Goal: Information Seeking & Learning: Learn about a topic

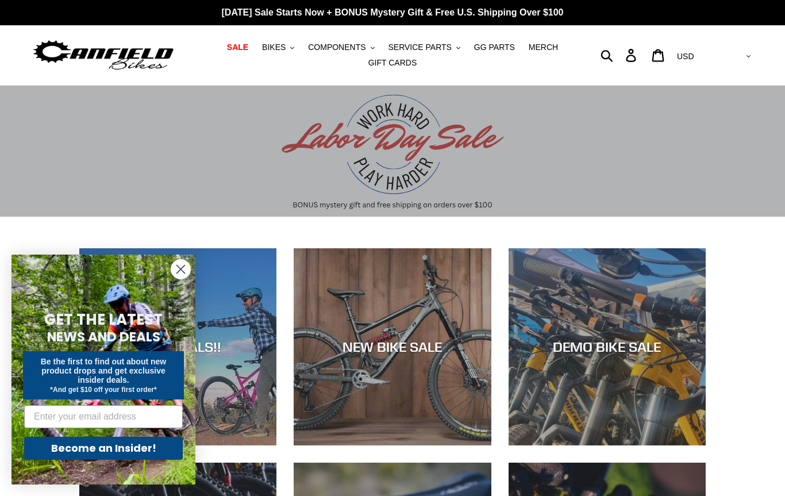
click at [179, 270] on circle "Close dialog" at bounding box center [180, 269] width 19 height 19
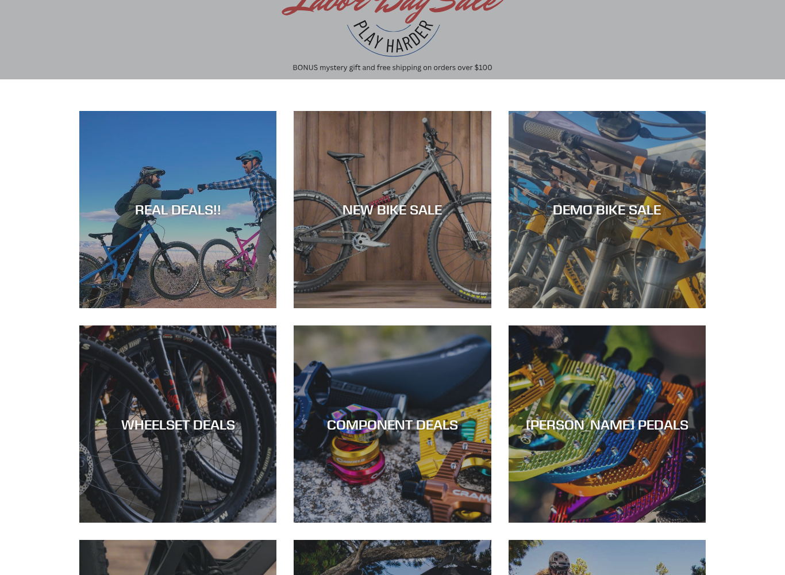
scroll to position [137, 0]
click at [179, 495] on div "WHEELSET DEALS" at bounding box center [177, 522] width 197 height 0
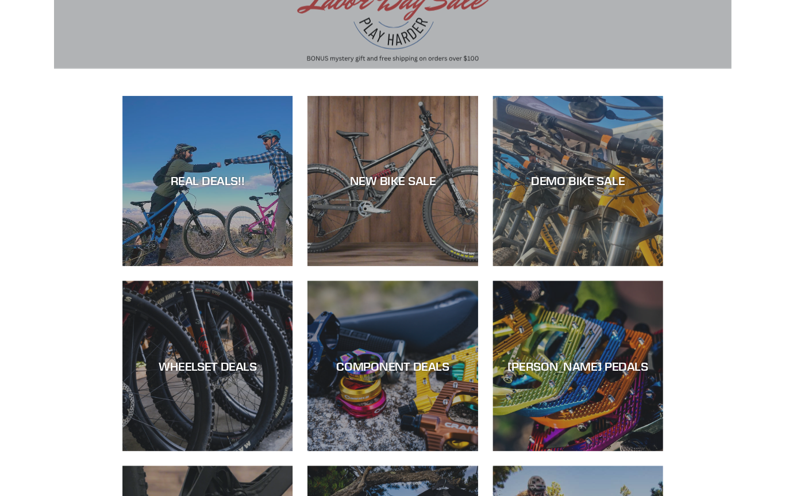
scroll to position [170, 0]
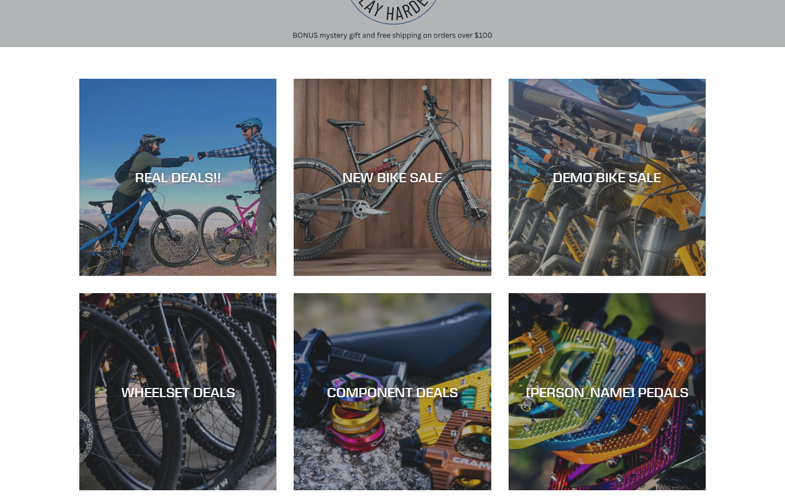
click at [161, 276] on div "REAL DEALS!!" at bounding box center [177, 276] width 197 height 0
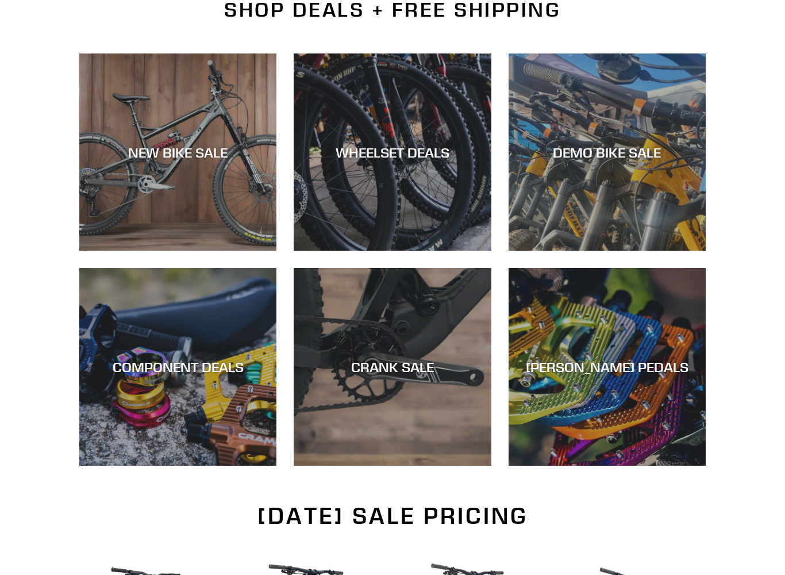
scroll to position [294, 0]
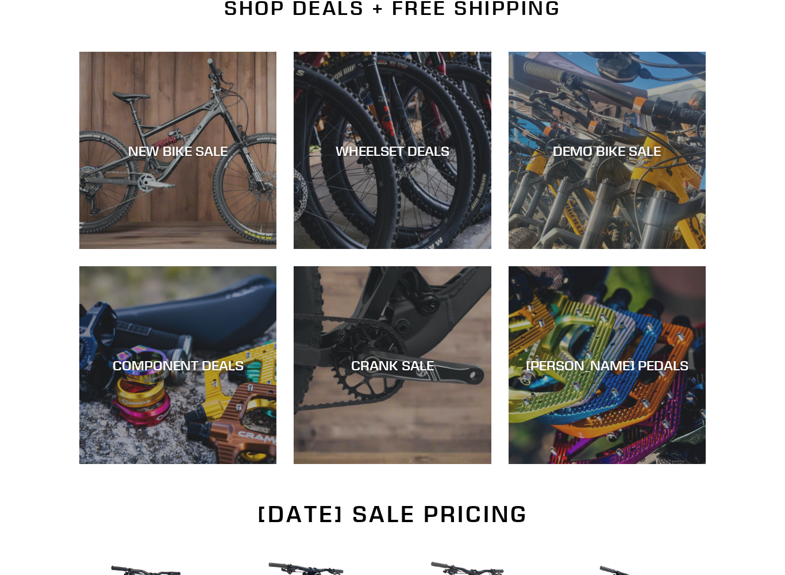
click at [152, 249] on div "NEW BIKE SALE" at bounding box center [177, 249] width 197 height 0
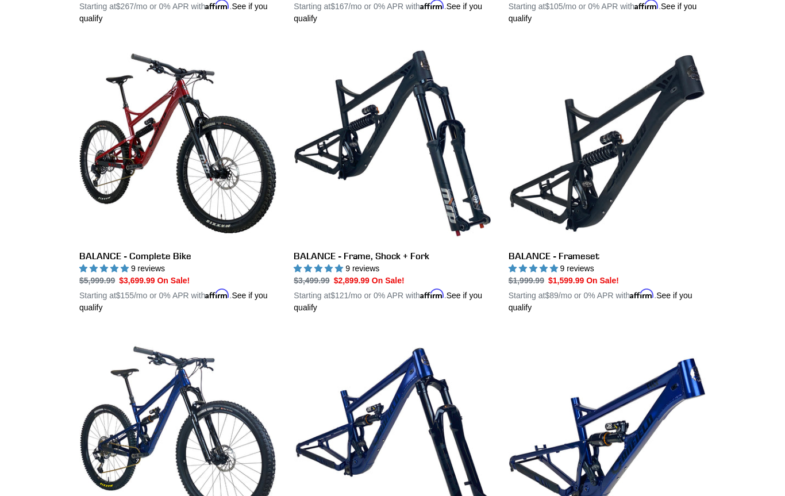
scroll to position [1164, 0]
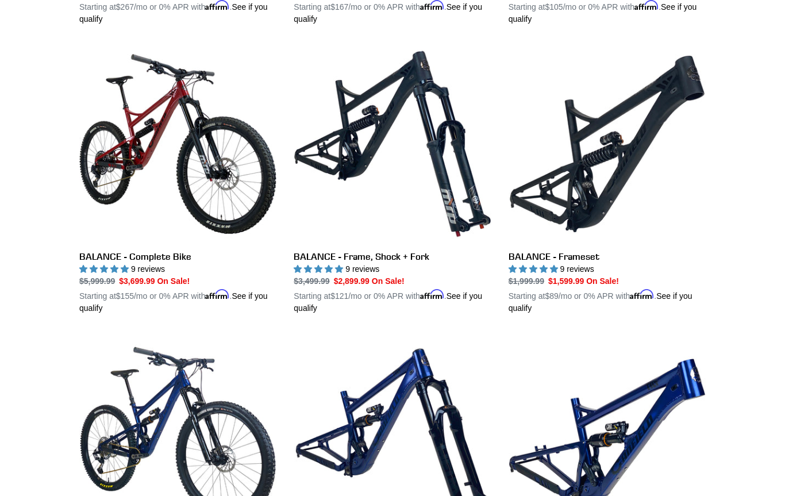
click at [361, 137] on link "BALANCE - Frame, Shock + Fork" at bounding box center [392, 179] width 197 height 269
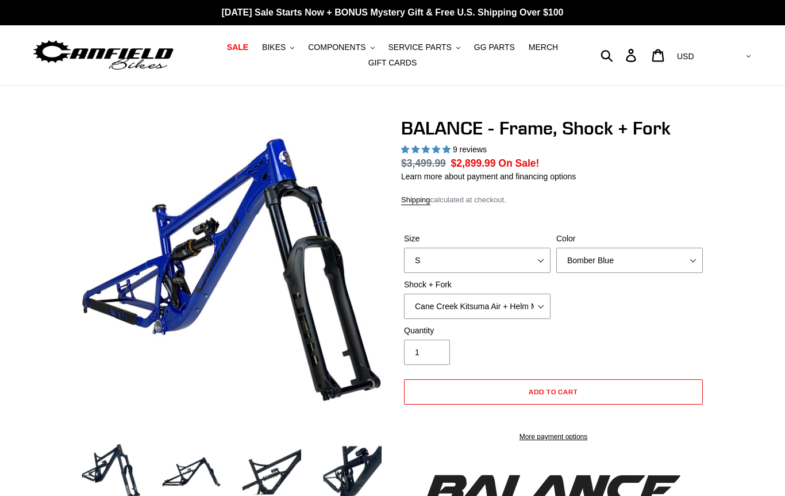
select select "highest-rating"
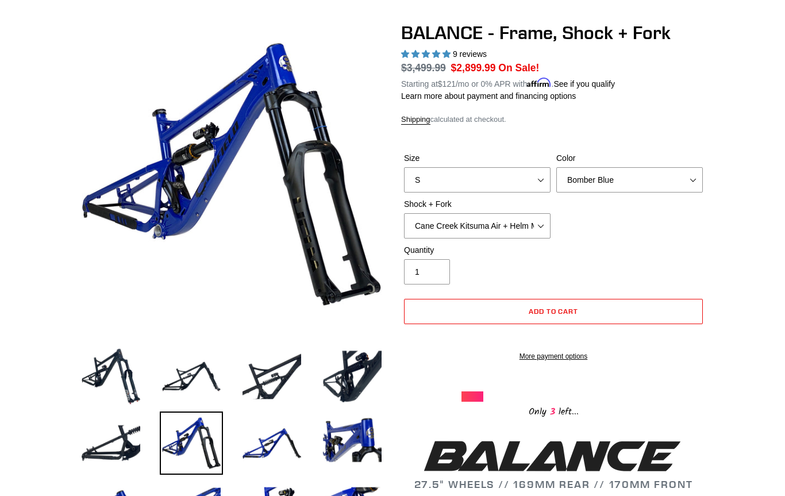
scroll to position [93, 0]
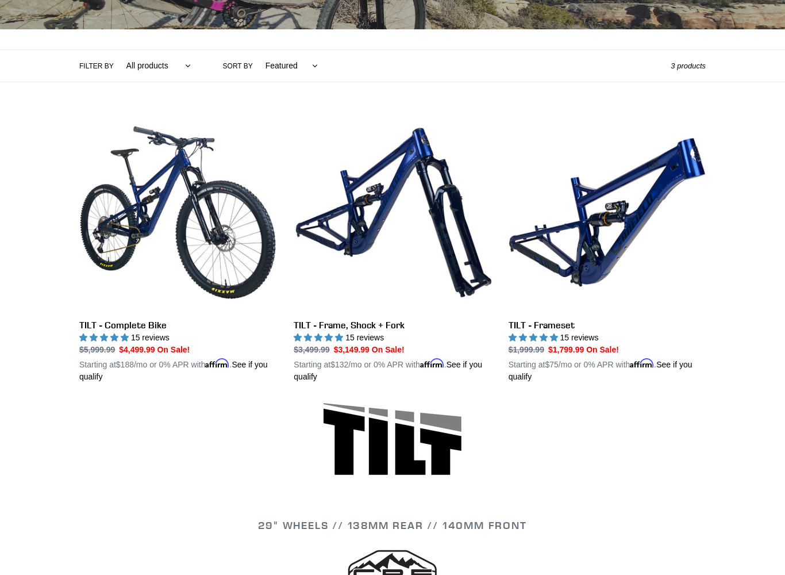
scroll to position [229, 0]
click at [648, 216] on link "TILT - Frameset" at bounding box center [607, 248] width 197 height 269
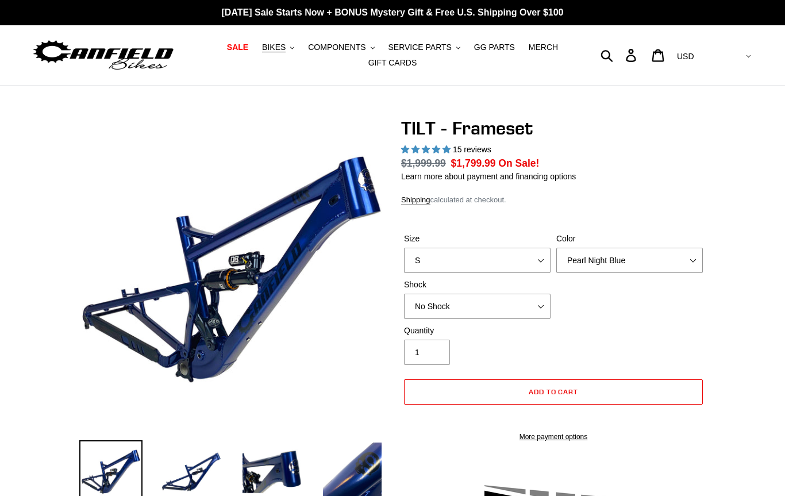
select select "highest-rating"
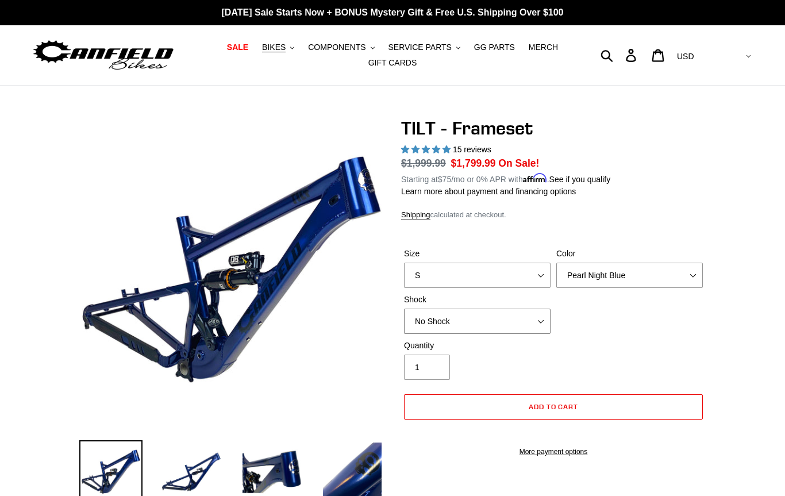
click at [524, 318] on select "No Shock Cane Creek DB Kitsuma Air RockShox Deluxe Ultimate Fox FLOAT X EXT Sto…" at bounding box center [477, 321] width 147 height 25
click at [546, 318] on select "No Shock Cane Creek DB Kitsuma Air RockShox Deluxe Ultimate Fox FLOAT X EXT Sto…" at bounding box center [477, 321] width 147 height 25
select select "RockShox Deluxe Ultimate"
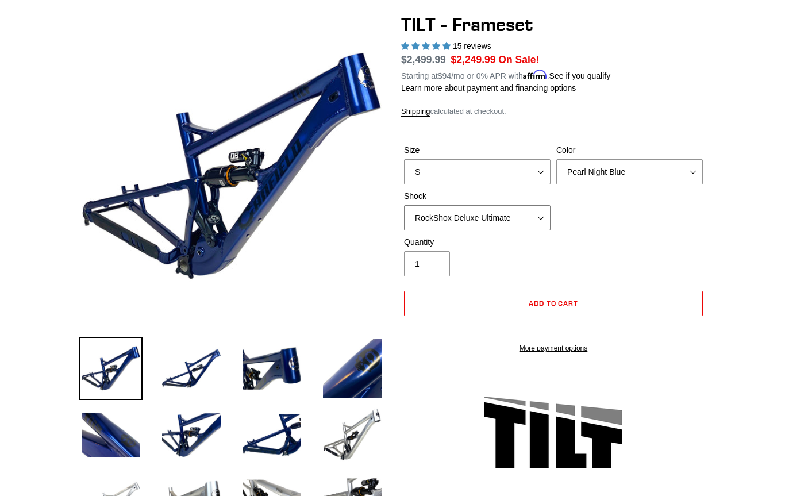
scroll to position [102, 0]
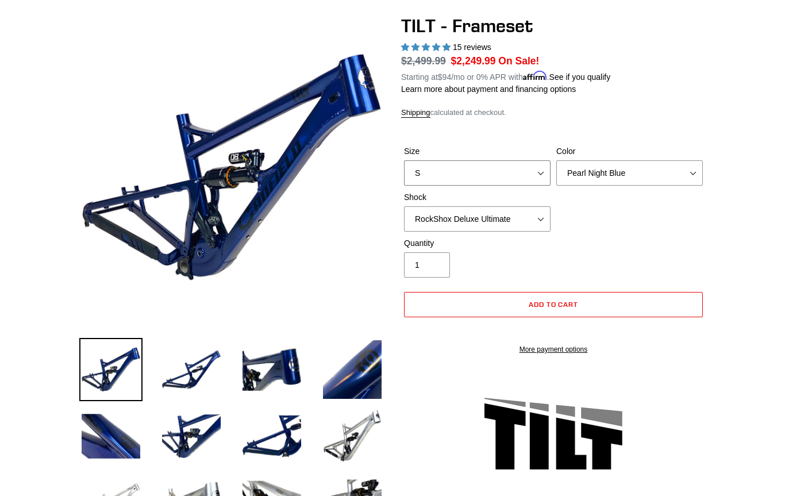
click at [528, 168] on select "S M L XL" at bounding box center [477, 172] width 147 height 25
select select "L"
click at [609, 174] on select "Pearl Night Blue Stealth Silver" at bounding box center [629, 172] width 147 height 25
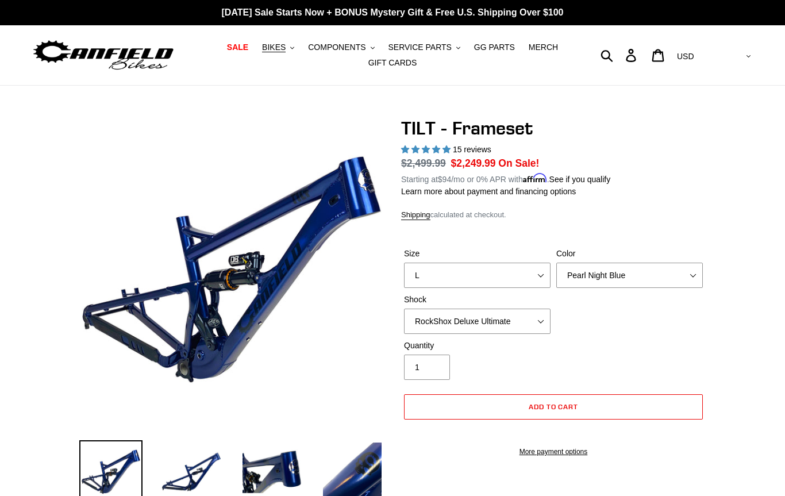
click at [240, 46] on span "SALE" at bounding box center [237, 48] width 21 height 10
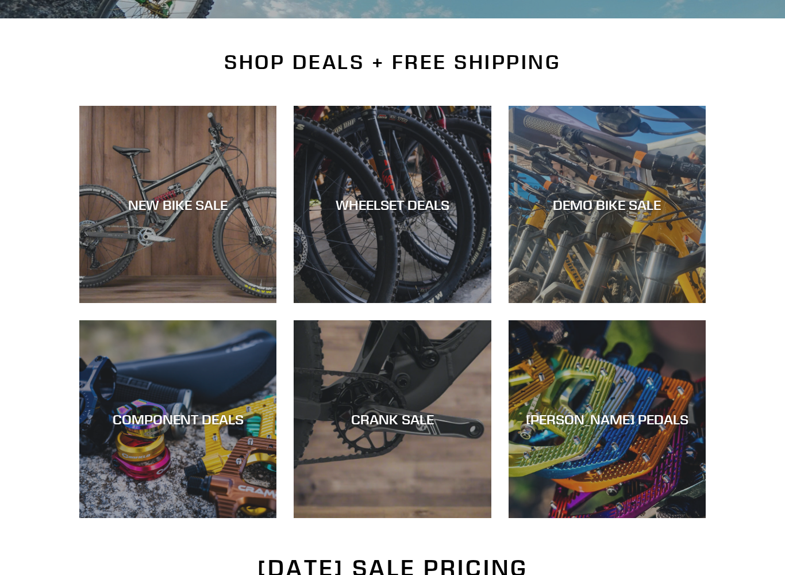
scroll to position [247, 0]
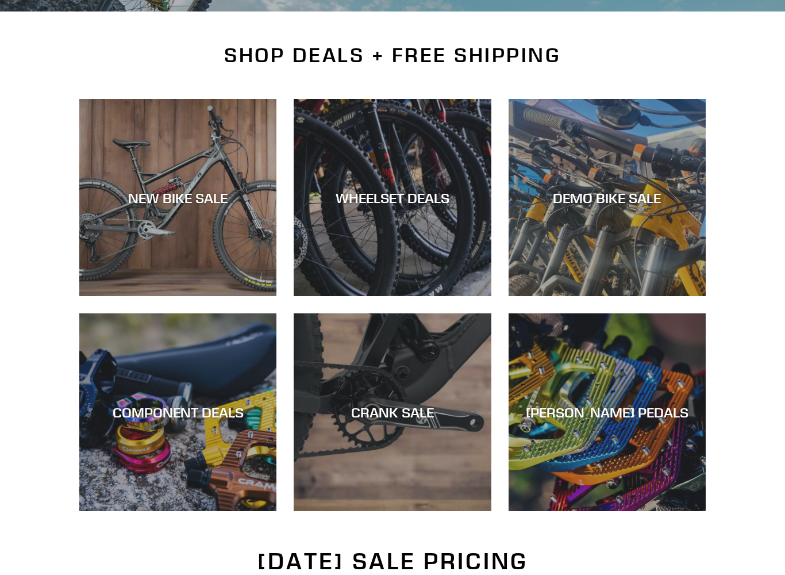
click at [585, 206] on div "DEMO BIKE SALE" at bounding box center [607, 197] width 197 height 17
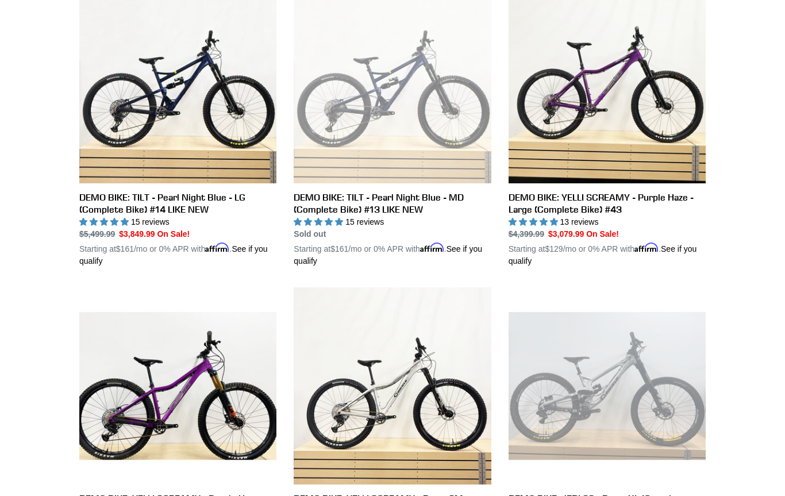
scroll to position [658, 0]
click at [95, 192] on link "DEMO BIKE: TILT - Pearl Night Blue - LG (Complete Bike) #14 LIKE NEW" at bounding box center [177, 126] width 197 height 281
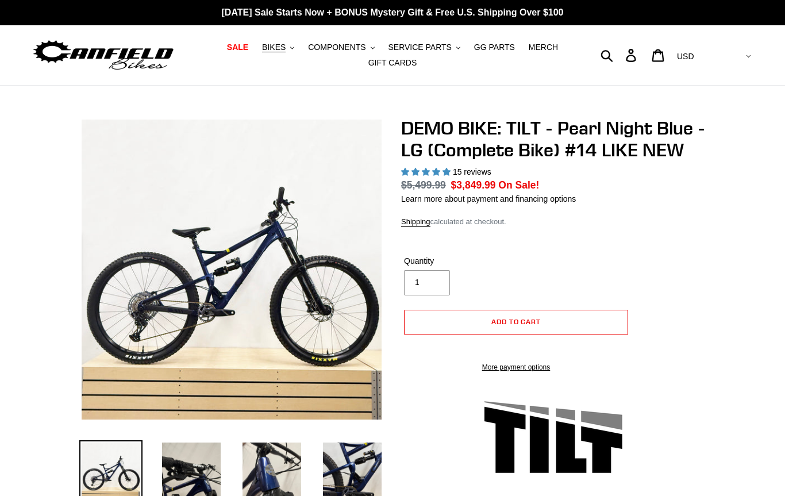
select select "highest-rating"
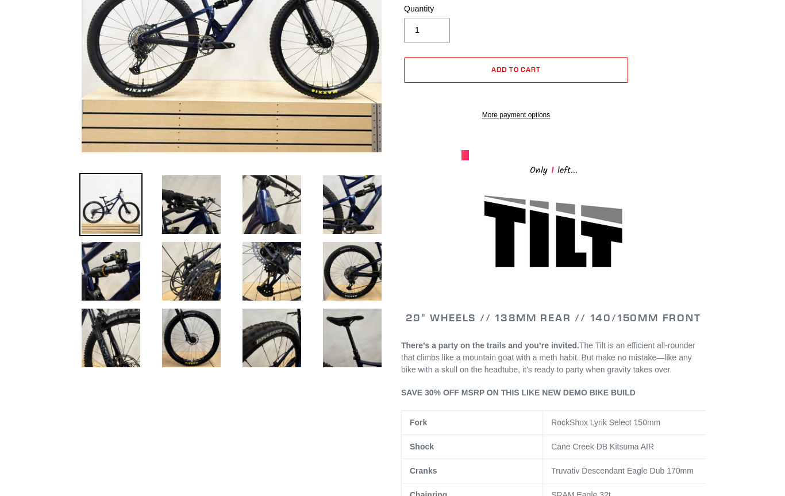
scroll to position [256, 0]
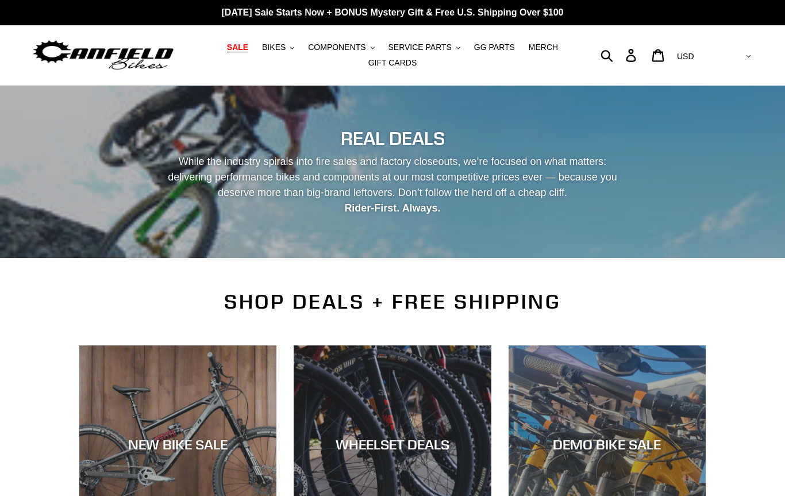
scroll to position [279, 0]
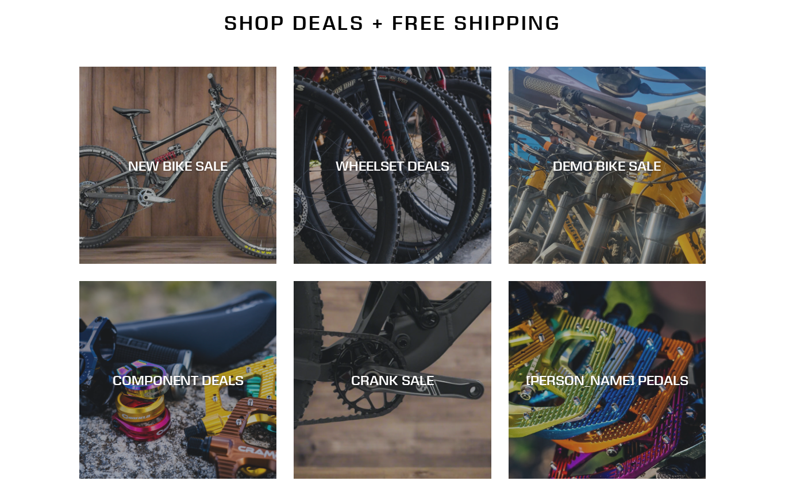
click at [379, 479] on div "CRANK SALE" at bounding box center [392, 479] width 197 height 0
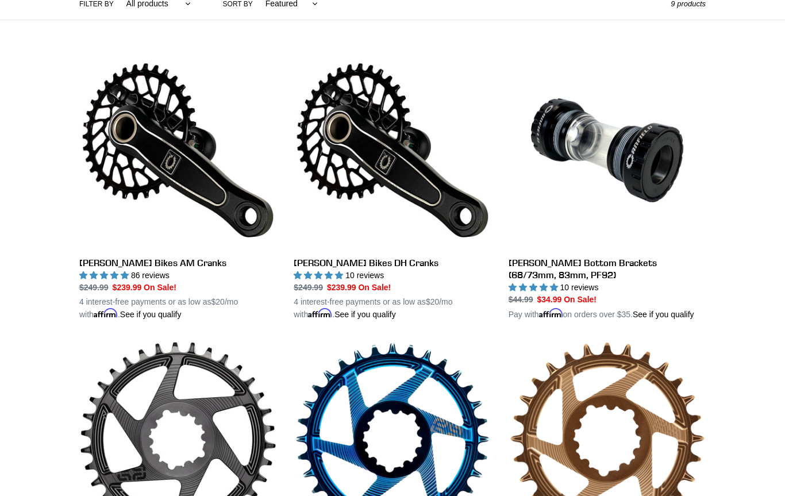
scroll to position [286, 0]
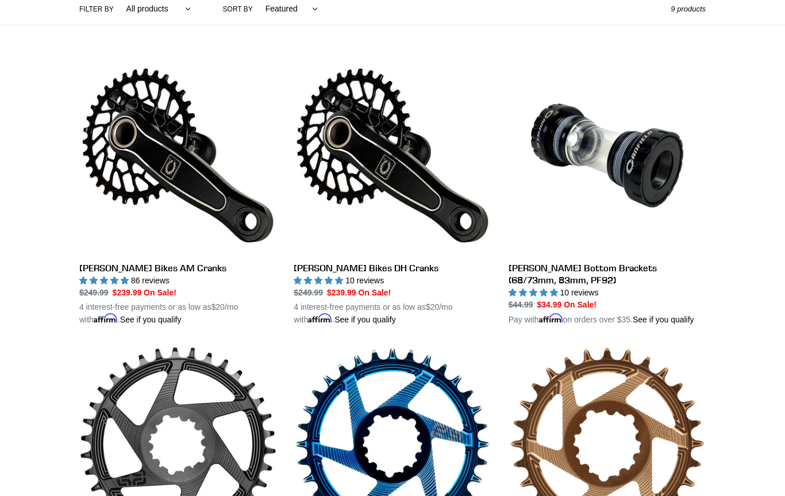
click at [121, 162] on link "[PERSON_NAME] Bikes AM Cranks" at bounding box center [177, 191] width 197 height 269
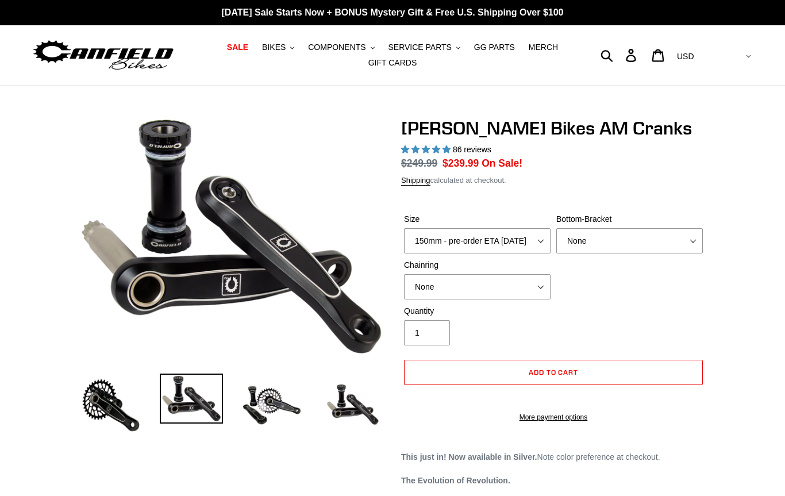
select select "highest-rating"
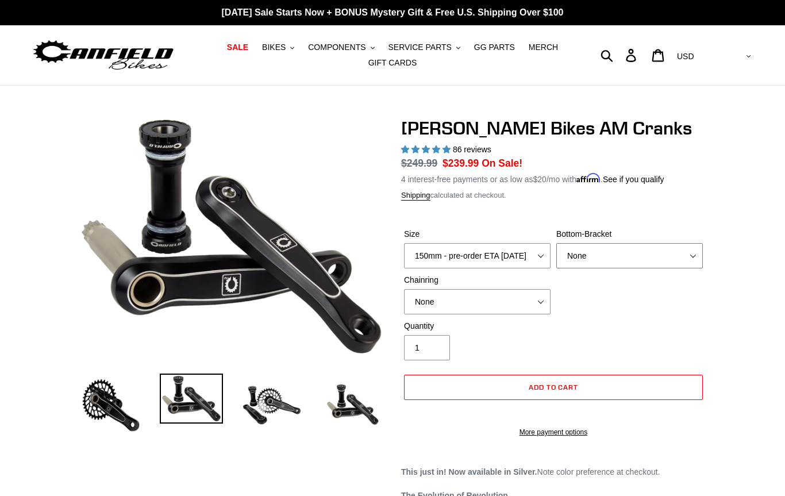
click at [614, 253] on select "None BSA Threaded 68/73mm Press Fit PF92" at bounding box center [629, 255] width 147 height 25
click at [441, 264] on select "150mm - pre-order ETA [DATE] 155mm - pre-order ETA [DATE] 160mm - pre-order ETA…" at bounding box center [477, 255] width 147 height 25
select select "170mm - pre-order ETA 9/30/25"
click at [470, 299] on select "None 30t Round (Boost 148) 30t Oval (Boost 148) 32t Round (Boost 148) 32t Oval …" at bounding box center [477, 301] width 147 height 25
select select "30t Oval (Boost 148)"
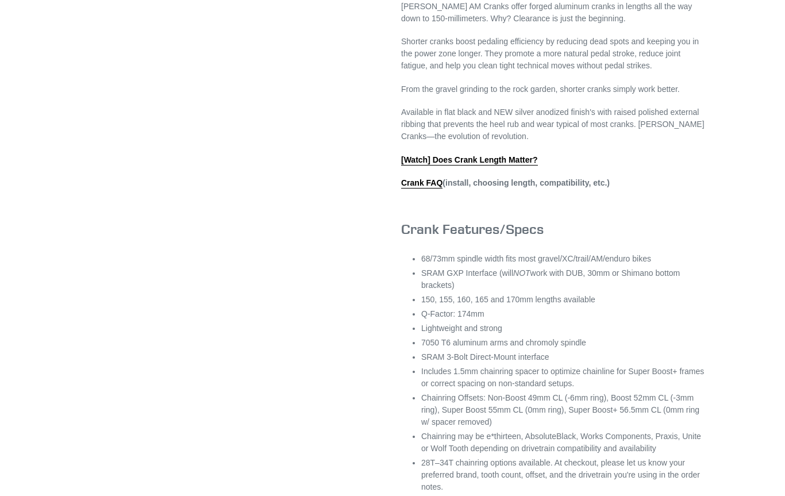
scroll to position [617, 0]
click at [419, 190] on link "Crank FAQ" at bounding box center [421, 185] width 41 height 10
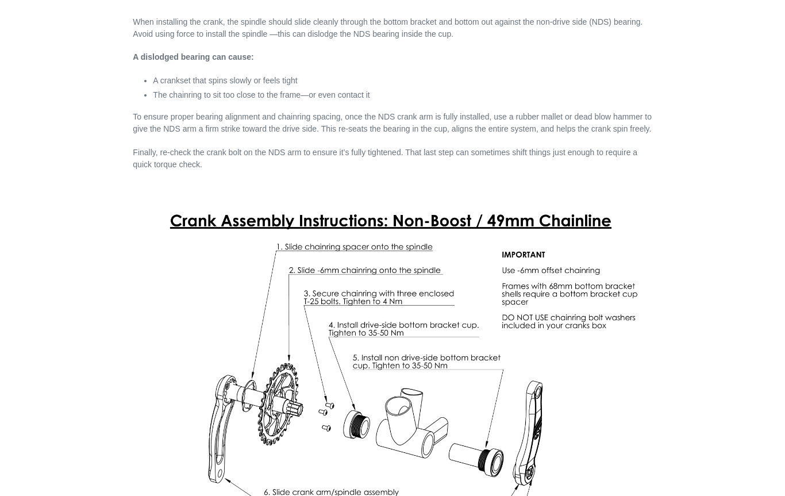
scroll to position [2467, 0]
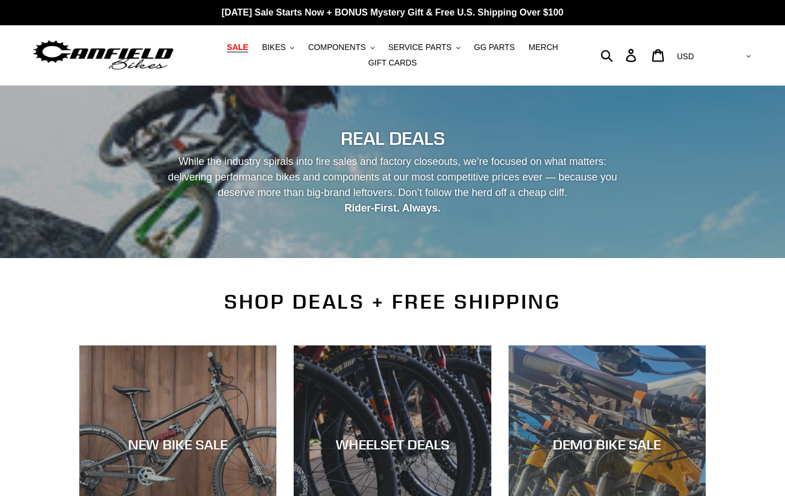
scroll to position [279, 0]
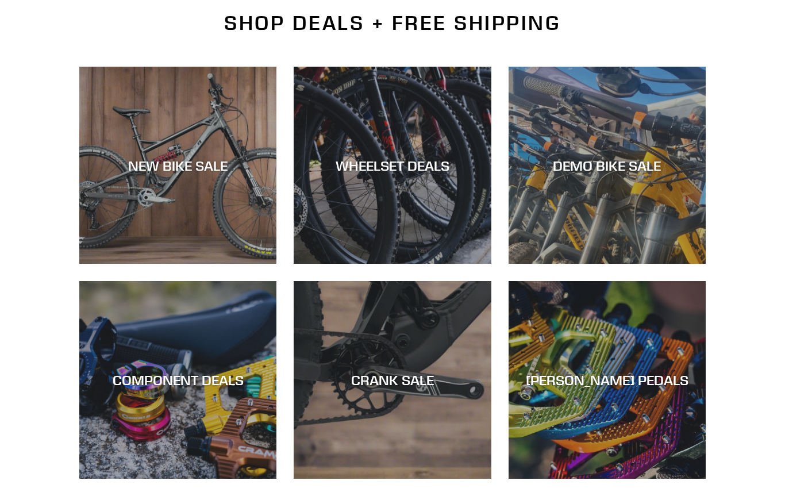
click at [367, 374] on div "CRANK SALE" at bounding box center [392, 380] width 197 height 17
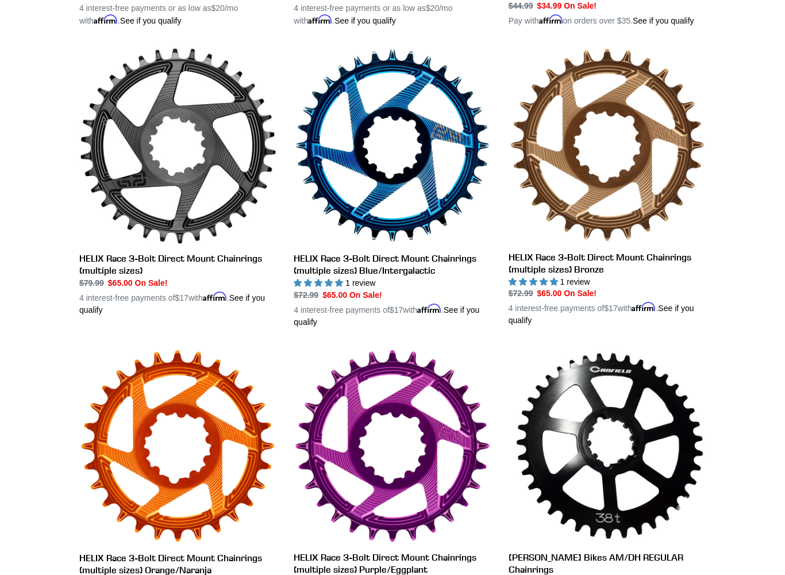
scroll to position [584, 0]
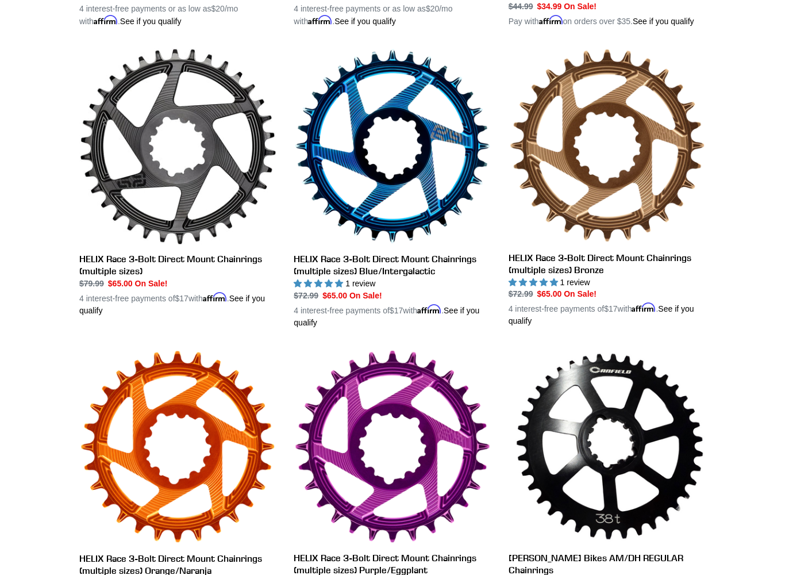
click at [141, 237] on link "HELIX Race 3-Bolt Direct Mount Chainrings (multiple sizes)" at bounding box center [177, 182] width 197 height 269
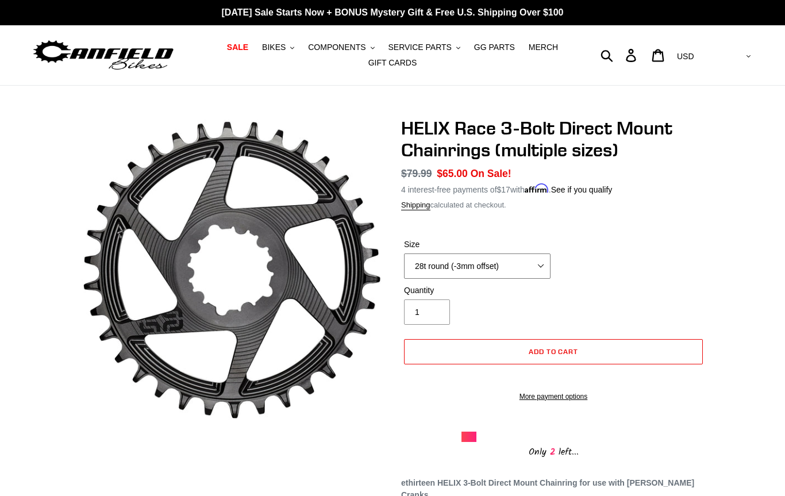
click at [464, 269] on select "28t round (-3mm offset) 30t round (-3mm offset) 32t round (-3mm offset) 34t rou…" at bounding box center [477, 265] width 147 height 25
select select "30t round (-3mm offset)"
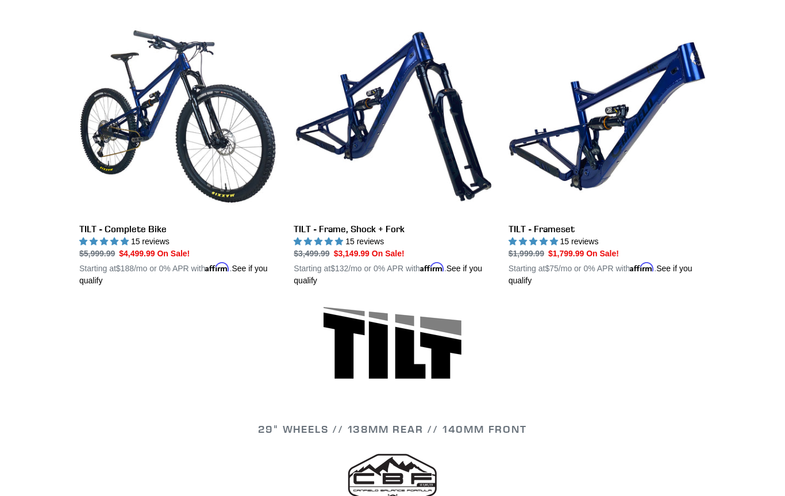
scroll to position [322, 0]
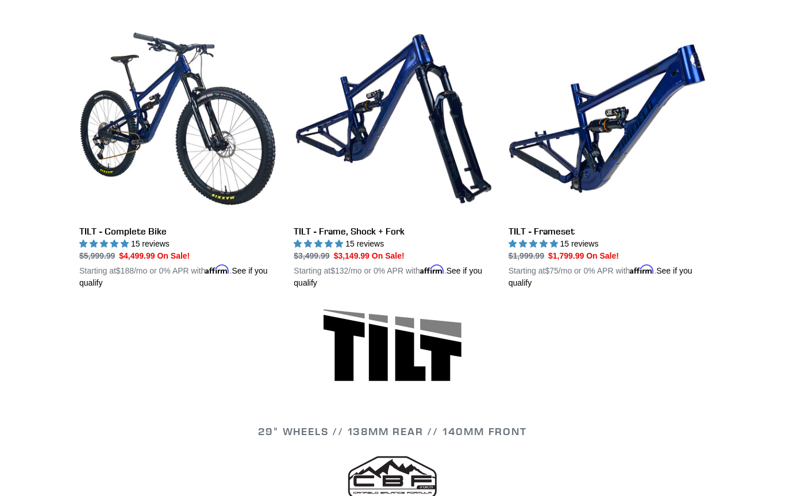
click at [583, 153] on link "TILT - Frameset" at bounding box center [607, 154] width 197 height 269
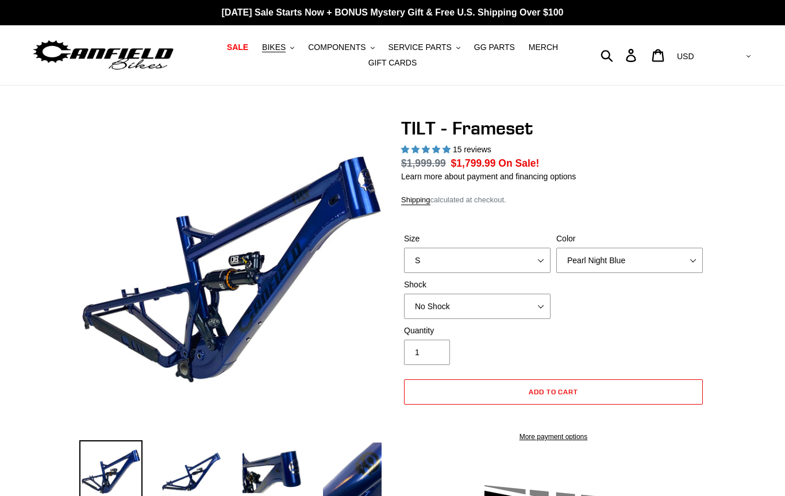
select select "highest-rating"
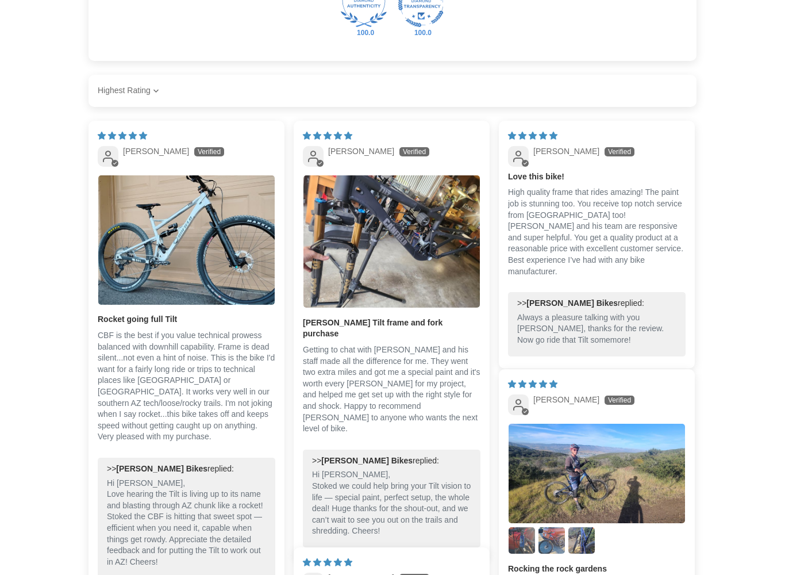
scroll to position [2061, 0]
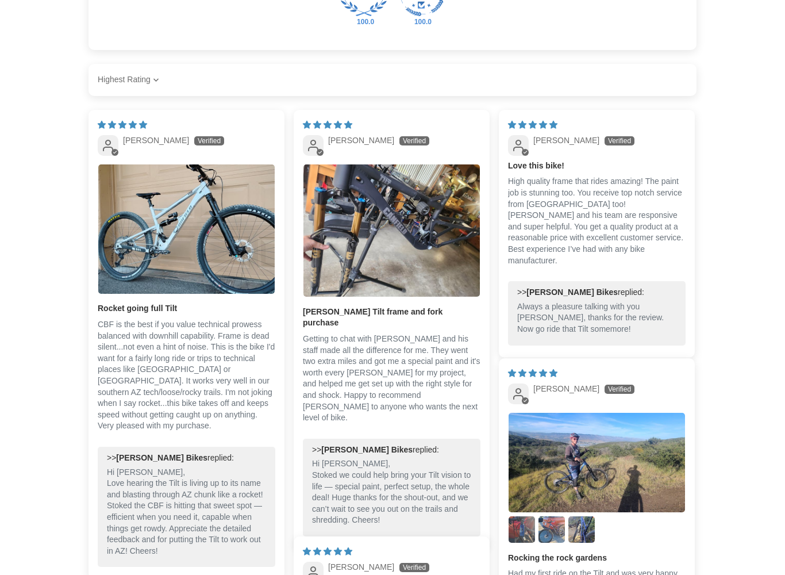
click at [335, 495] on div ">> [PERSON_NAME] replied: Hi [PERSON_NAME], Stoked we could help bring your Til…" at bounding box center [392, 488] width 178 height 98
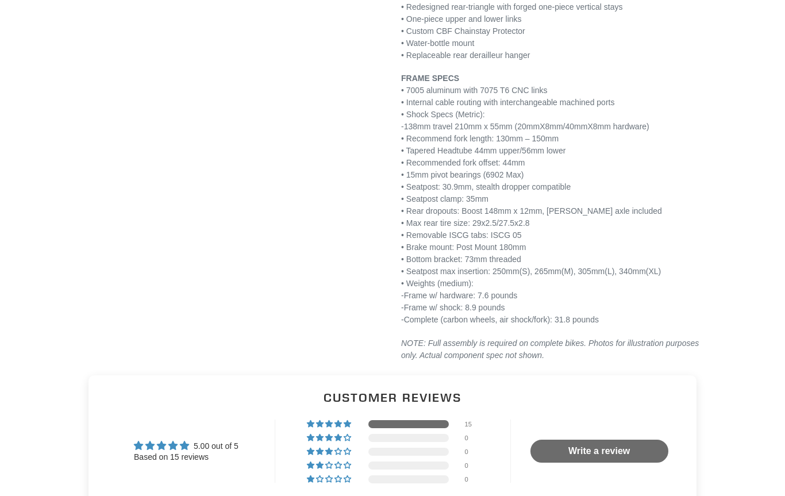
scroll to position [1496, 0]
